Goal: Navigation & Orientation: Go to known website

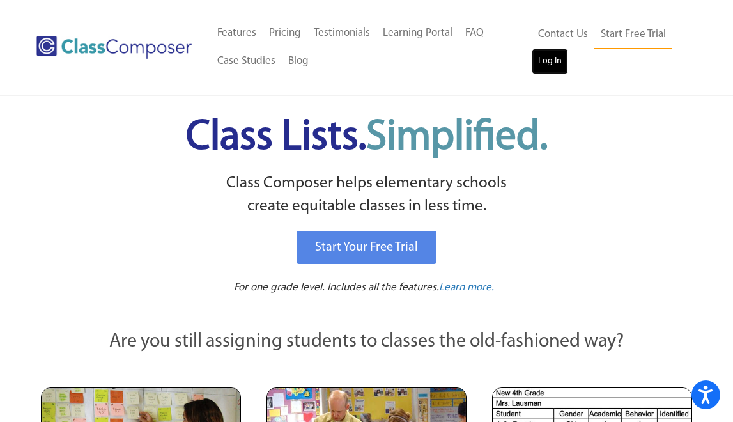
click at [545, 67] on link "Log In" at bounding box center [550, 62] width 36 height 26
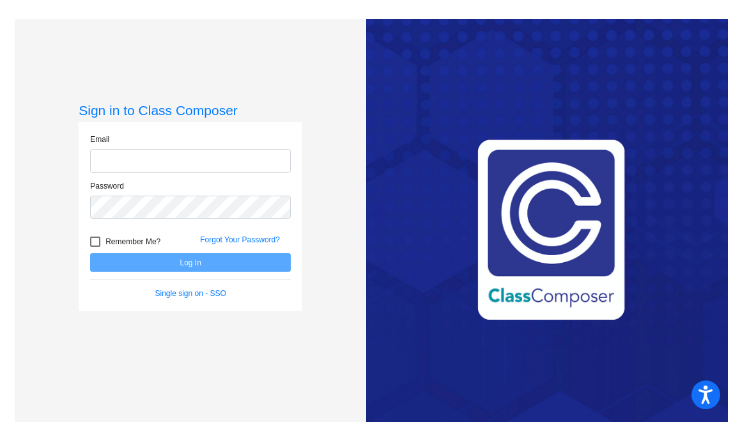
type input "[PERSON_NAME][EMAIL_ADDRESS][DOMAIN_NAME]"
click at [90, 253] on button "Log In" at bounding box center [190, 262] width 201 height 19
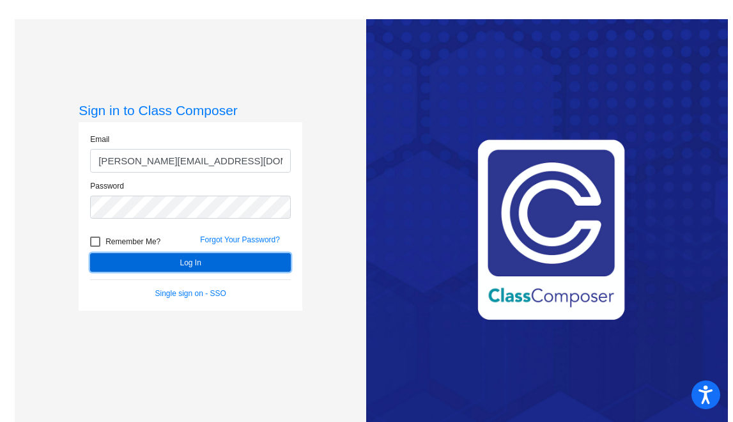
click at [249, 263] on button "Log In" at bounding box center [190, 262] width 201 height 19
